Goal: Task Accomplishment & Management: Use online tool/utility

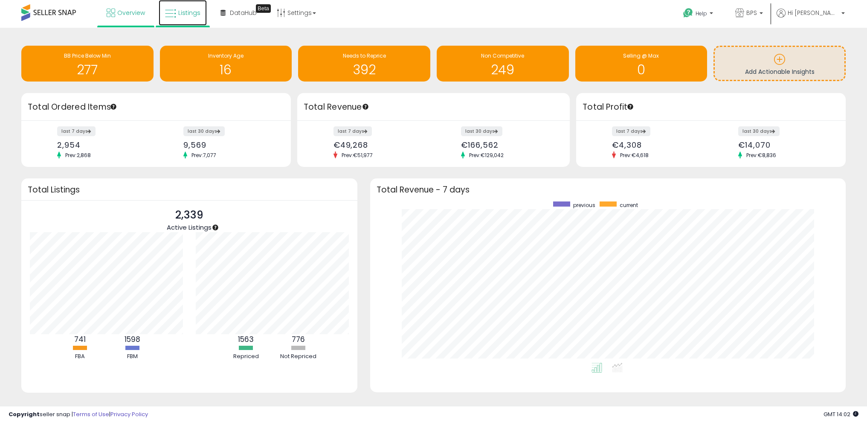
click at [192, 15] on span "Listings" at bounding box center [189, 13] width 22 height 9
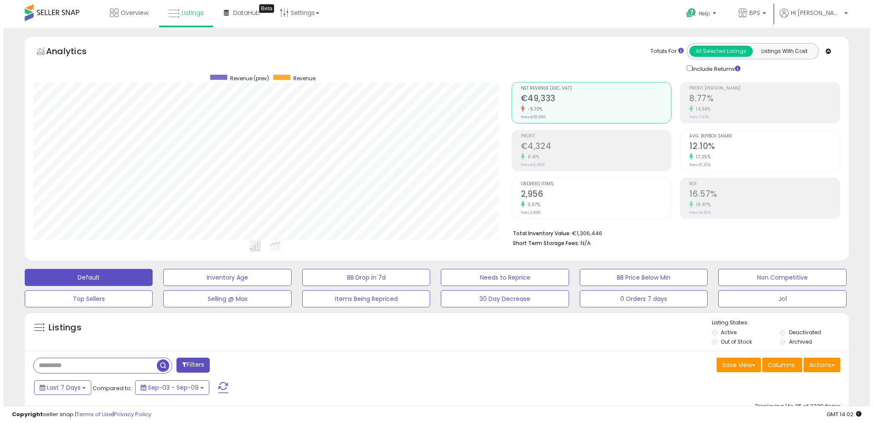
scroll to position [175, 478]
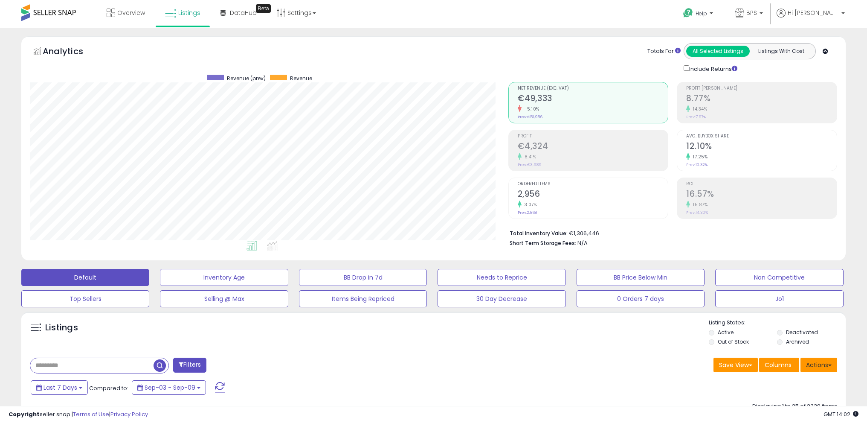
click at [823, 361] on button "Actions" at bounding box center [818, 364] width 37 height 14
click at [791, 381] on link "Import" at bounding box center [783, 382] width 93 height 13
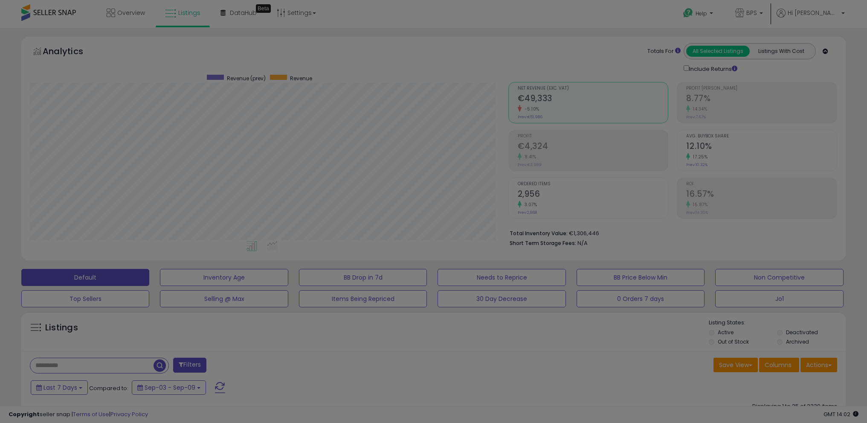
scroll to position [175, 482]
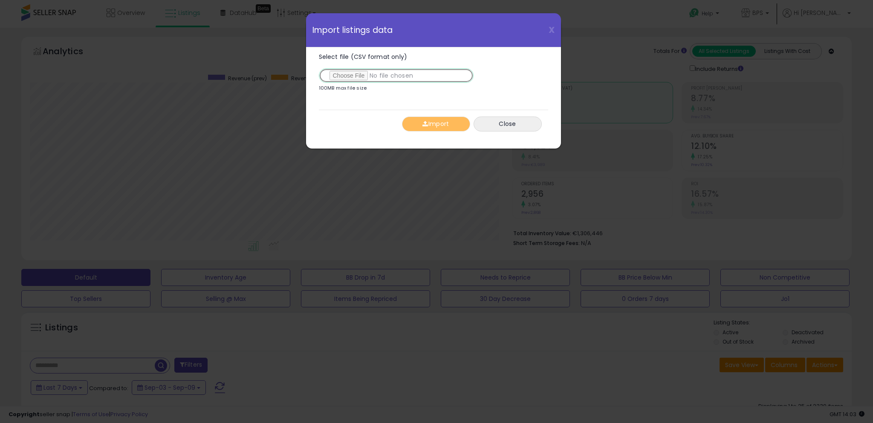
click at [347, 77] on input "Select file (CSV format only)" at bounding box center [396, 75] width 155 height 14
type input "**********"
drag, startPoint x: 443, startPoint y: 125, endPoint x: 487, endPoint y: 127, distance: 44.8
click at [444, 125] on button "Import" at bounding box center [436, 123] width 68 height 15
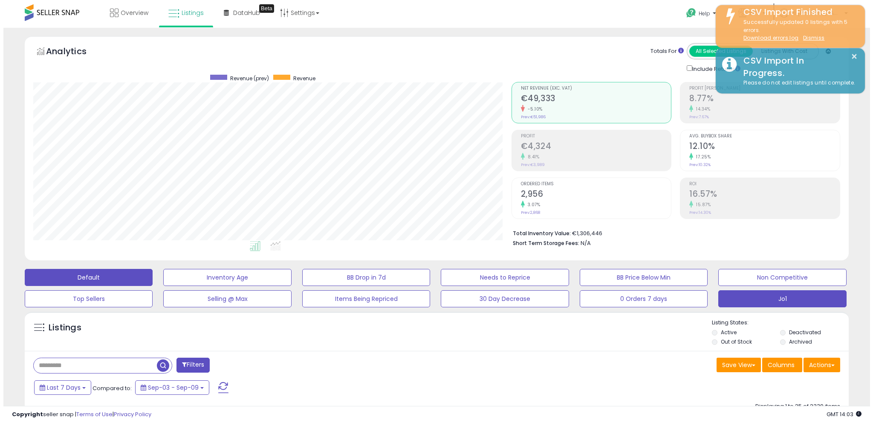
scroll to position [426192, 425888]
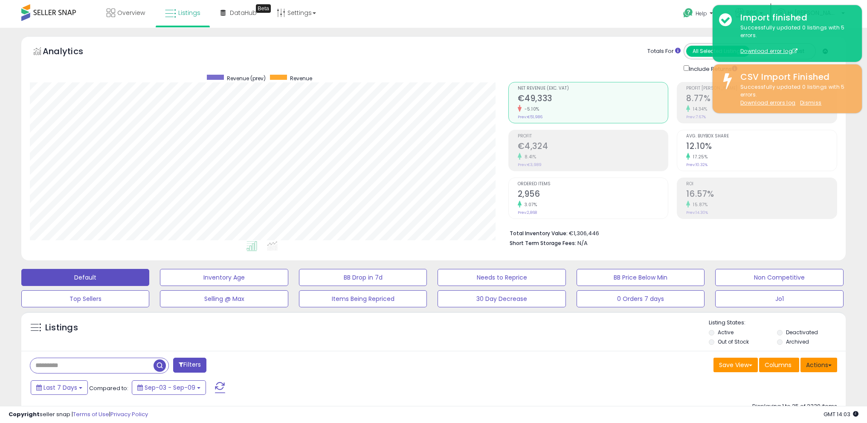
click at [816, 364] on button "Actions" at bounding box center [818, 364] width 37 height 14
click at [784, 384] on link "Import" at bounding box center [783, 382] width 93 height 13
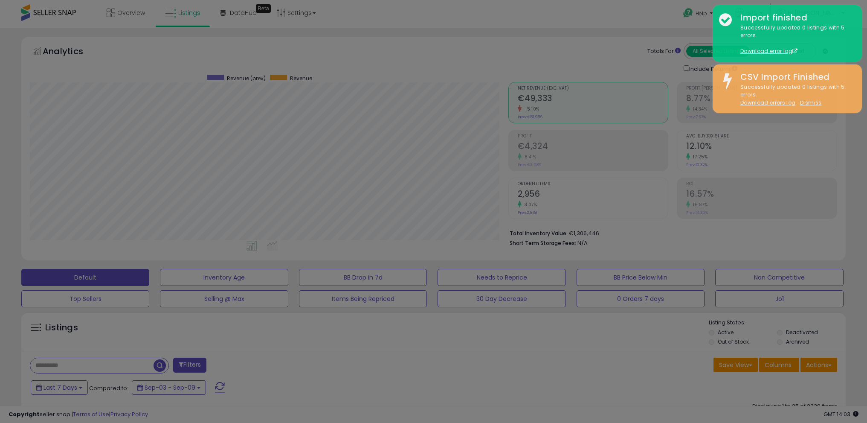
scroll to position [175, 482]
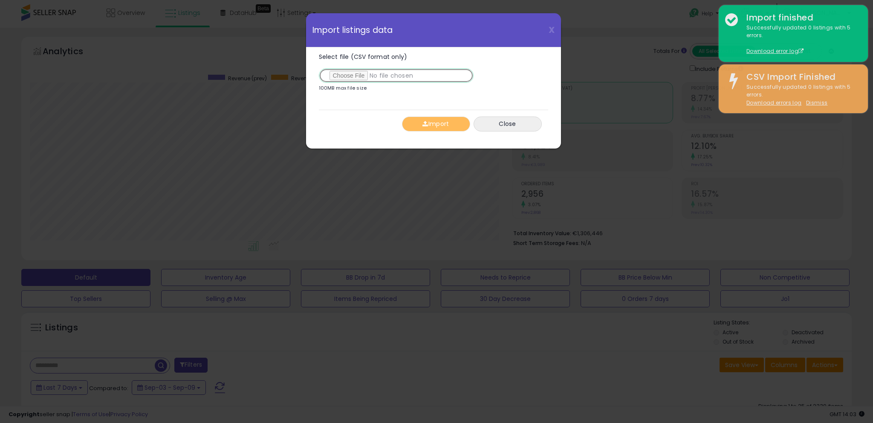
click at [351, 75] on input "Select file (CSV format only)" at bounding box center [396, 75] width 155 height 14
type input "**********"
click at [439, 118] on button "Import" at bounding box center [436, 123] width 68 height 15
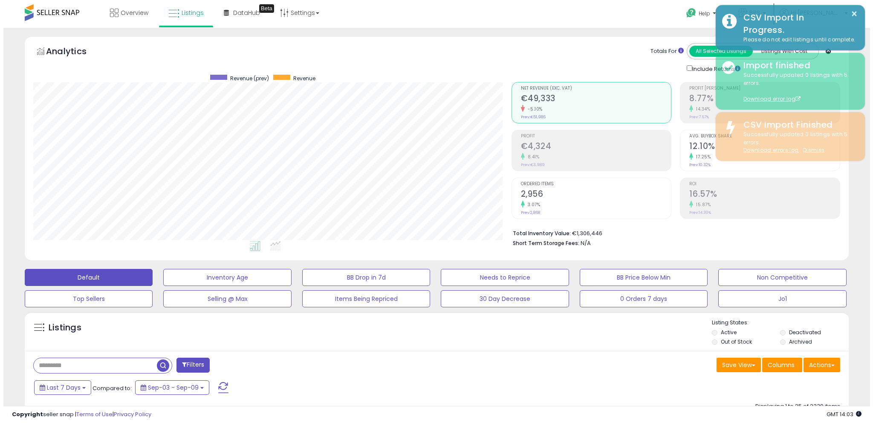
scroll to position [426192, 425888]
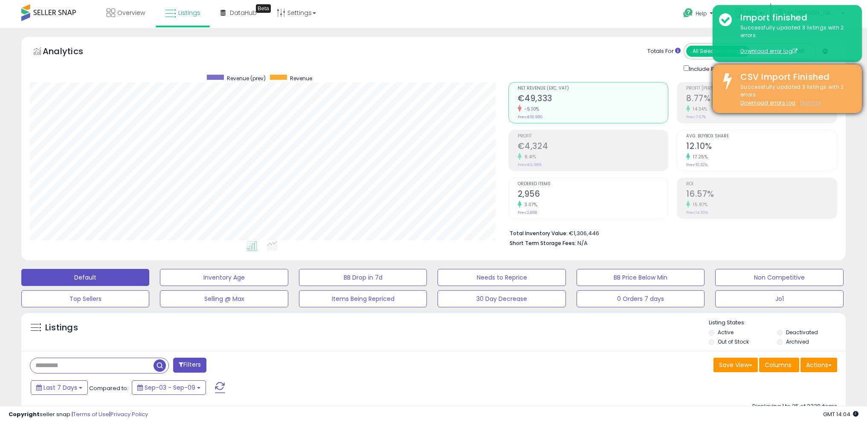
click at [813, 102] on u "Dismiss" at bounding box center [810, 102] width 21 height 7
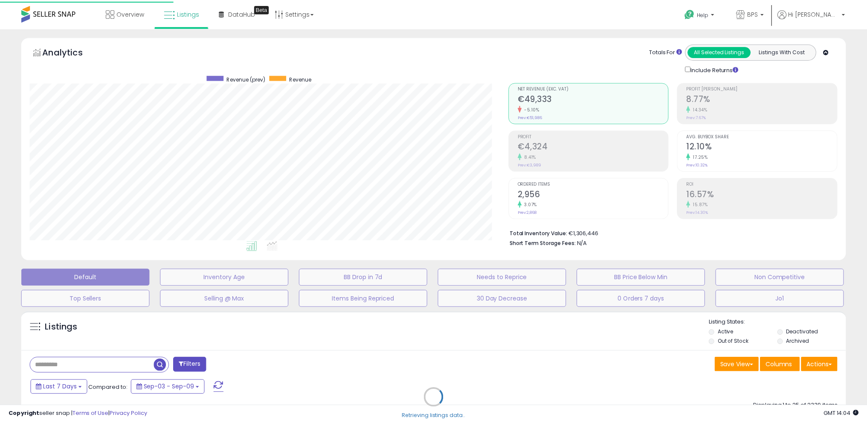
scroll to position [175, 482]
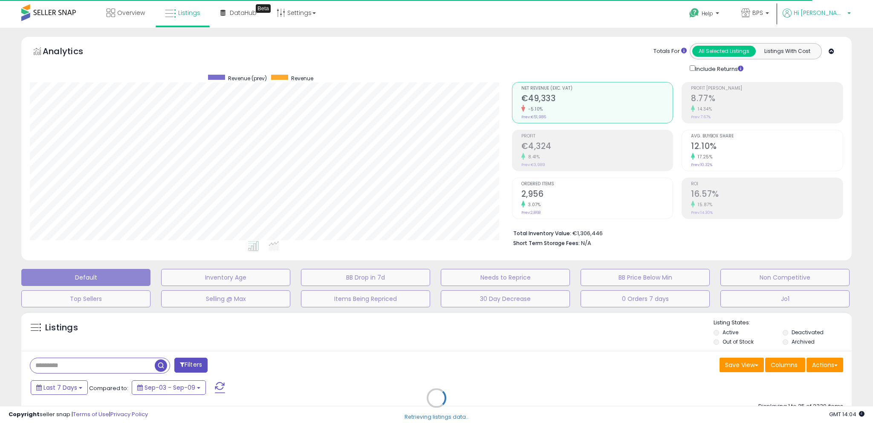
drag, startPoint x: 840, startPoint y: 14, endPoint x: 848, endPoint y: 49, distance: 35.6
click at [840, 14] on span "Hi [PERSON_NAME]" at bounding box center [819, 13] width 51 height 9
click at [0, 0] on link "Logout" at bounding box center [0, 0] width 0 height 0
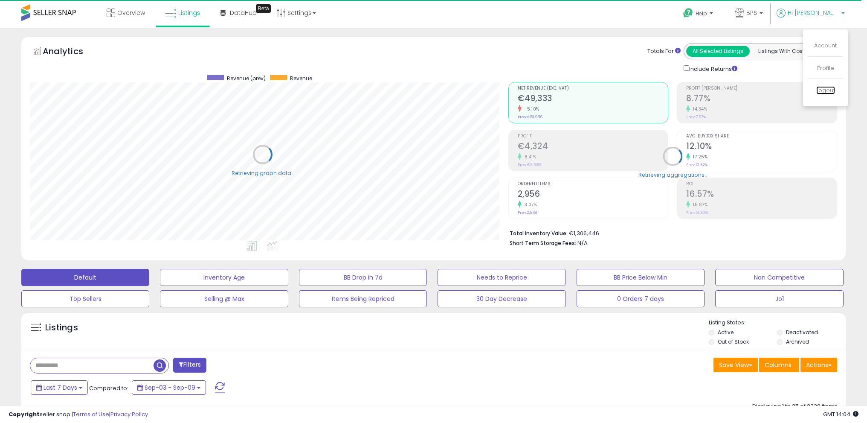
scroll to position [426192, 425888]
